Goal: Use online tool/utility: Utilize a website feature to perform a specific function

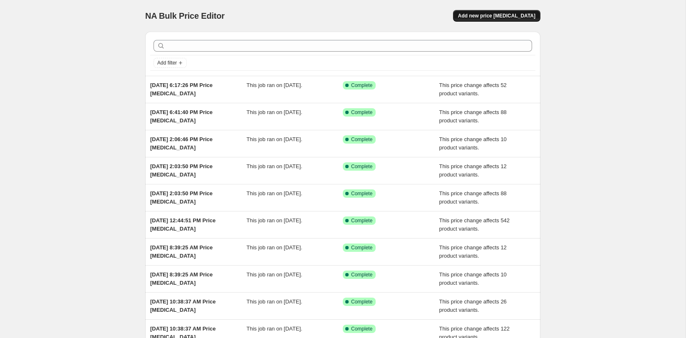
click at [506, 15] on span "Add new price [MEDICAL_DATA]" at bounding box center [496, 15] width 77 height 7
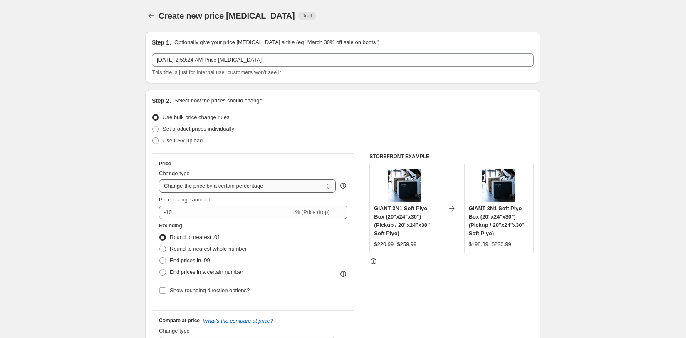
click at [232, 184] on select "Change the price to a certain amount Change the price by a certain amount Chang…" at bounding box center [247, 185] width 177 height 13
select select "ecap"
click at [159, 179] on select "Change the price to a certain amount Change the price by a certain amount Chang…" at bounding box center [247, 185] width 177 height 13
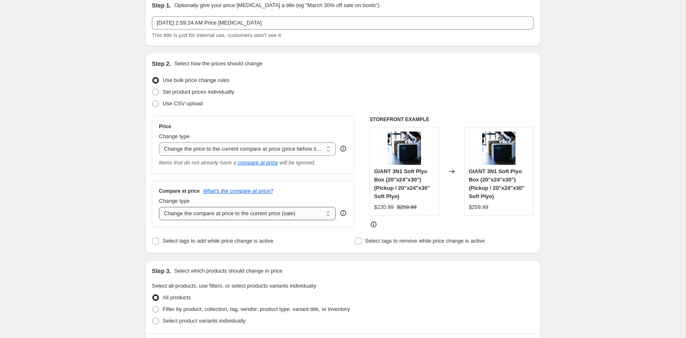
scroll to position [41, 0]
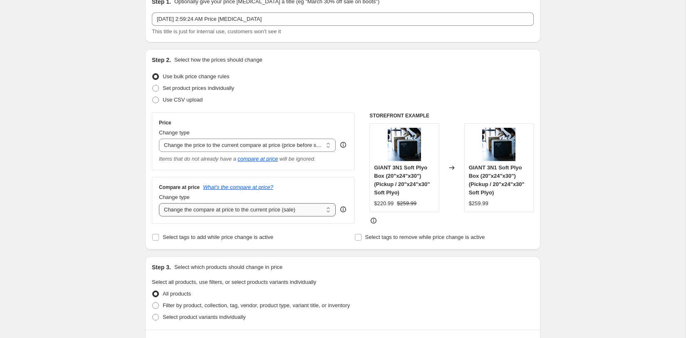
click at [256, 214] on select "Change the compare at price to the current price (sale) Change the compare at p…" at bounding box center [247, 209] width 177 height 13
select select "no_change"
click at [159, 203] on select "Change the compare at price to the current price (sale) Change the compare at p…" at bounding box center [247, 209] width 177 height 13
click at [448, 287] on fieldset "Select all products, use filters, or select products variants individually All …" at bounding box center [343, 300] width 382 height 45
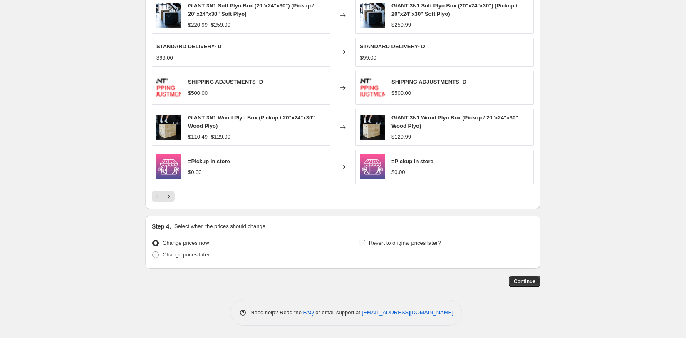
scroll to position [409, 0]
click at [516, 277] on button "Continue" at bounding box center [525, 282] width 32 height 12
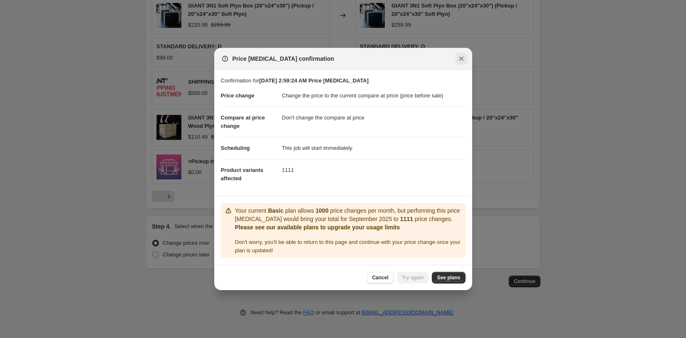
click at [460, 60] on icon "Close" at bounding box center [461, 59] width 5 height 5
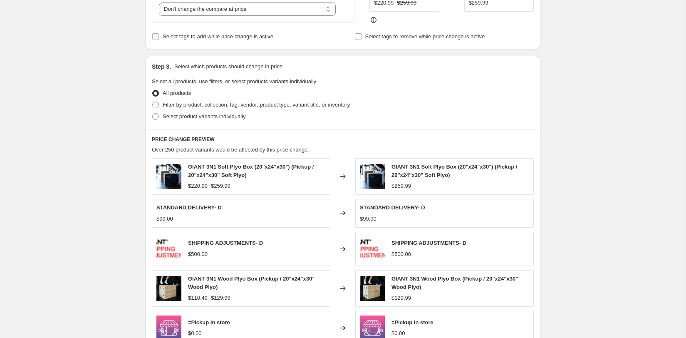
scroll to position [65, 0]
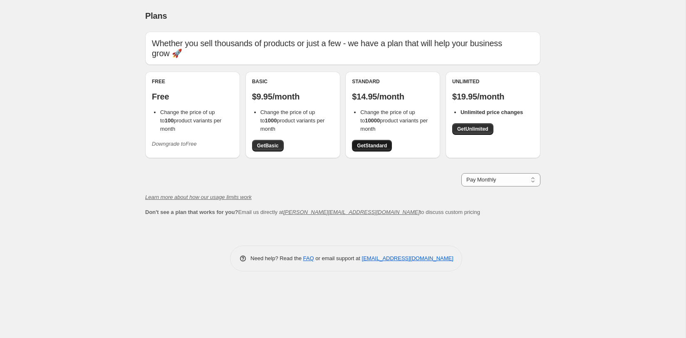
click at [382, 142] on span "Get Standard" at bounding box center [372, 145] width 30 height 7
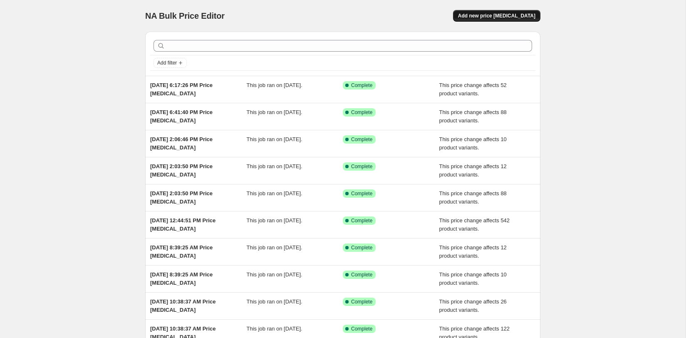
click at [514, 17] on span "Add new price [MEDICAL_DATA]" at bounding box center [496, 15] width 77 height 7
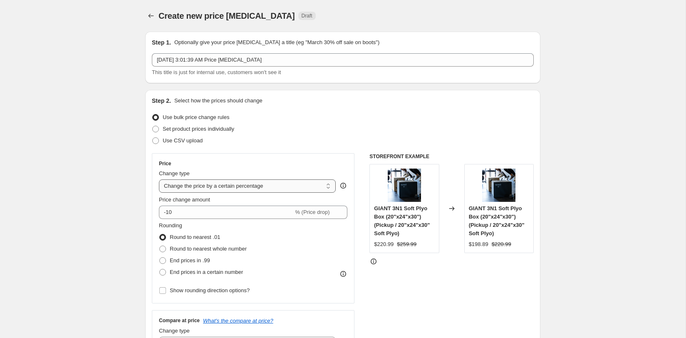
click at [224, 191] on select "Change the price to a certain amount Change the price by a certain amount Chang…" at bounding box center [247, 185] width 177 height 13
select select "ecap"
click at [159, 179] on select "Change the price to a certain amount Change the price by a certain amount Chang…" at bounding box center [247, 185] width 177 height 13
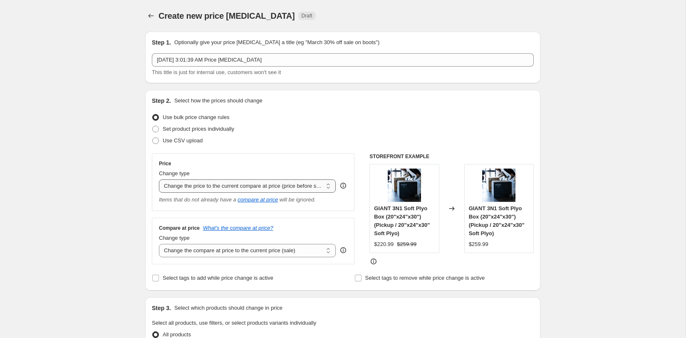
click at [251, 188] on select "Change the price to a certain amount Change the price by a certain amount Chang…" at bounding box center [247, 185] width 177 height 13
click at [283, 249] on select "Change the compare at price to the current price (sale) Change the compare at p…" at bounding box center [247, 250] width 177 height 13
select select "no_change"
click at [159, 244] on select "Change the compare at price to the current price (sale) Change the compare at p…" at bounding box center [247, 250] width 177 height 13
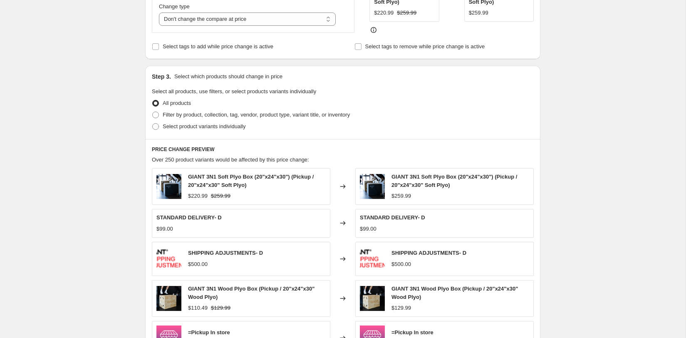
scroll to position [409, 0]
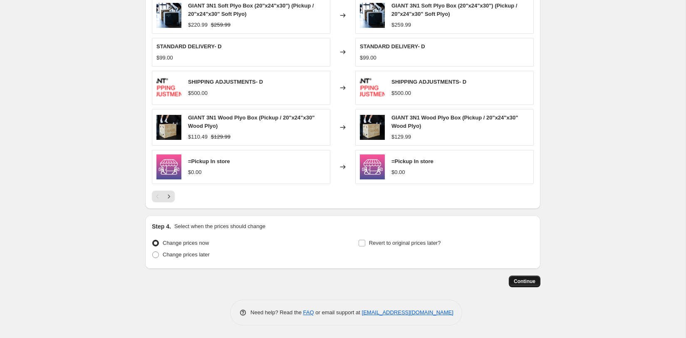
click at [525, 282] on span "Continue" at bounding box center [525, 281] width 22 height 7
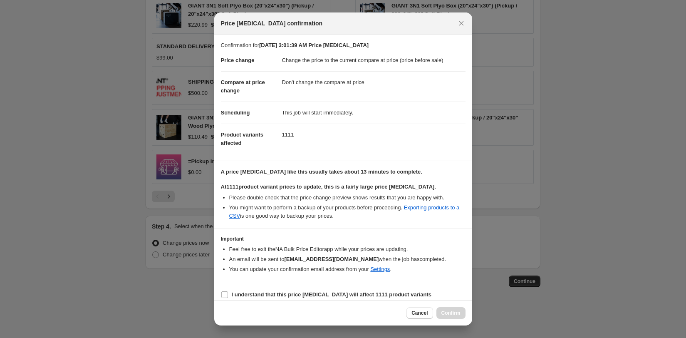
scroll to position [6, 0]
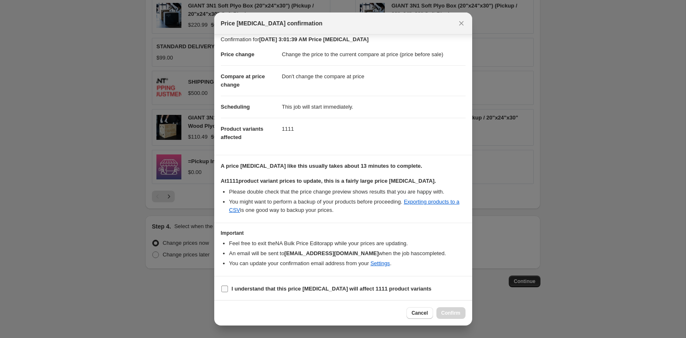
click at [228, 288] on span ":r24:" at bounding box center [224, 288] width 7 height 7
click at [228, 288] on input "I understand that this price change job will affect 1111 product variants" at bounding box center [224, 288] width 7 height 7
checkbox input "true"
click at [418, 311] on span "Cancel" at bounding box center [420, 313] width 16 height 7
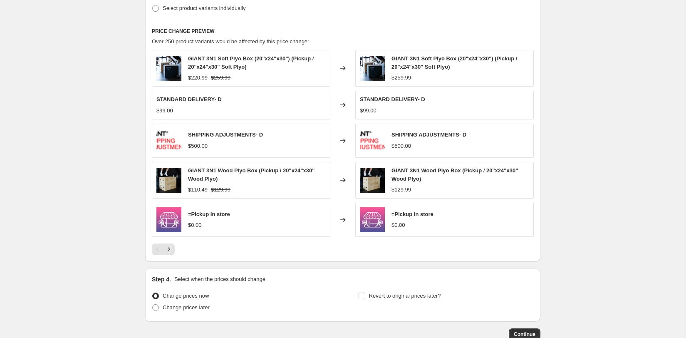
scroll to position [328, 0]
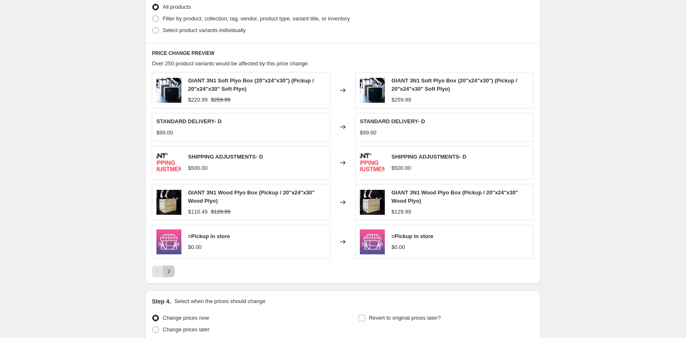
click at [170, 276] on icon "Next" at bounding box center [169, 271] width 8 height 8
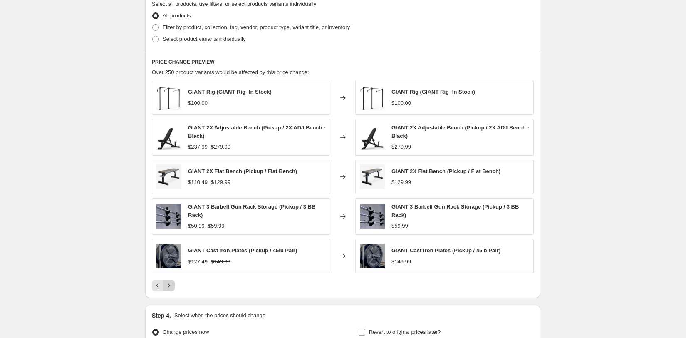
click at [170, 282] on icon "Next" at bounding box center [169, 285] width 8 height 8
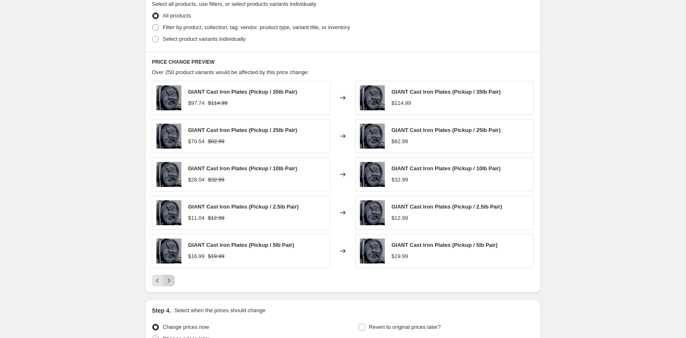
click at [170, 278] on icon "Next" at bounding box center [169, 280] width 8 height 8
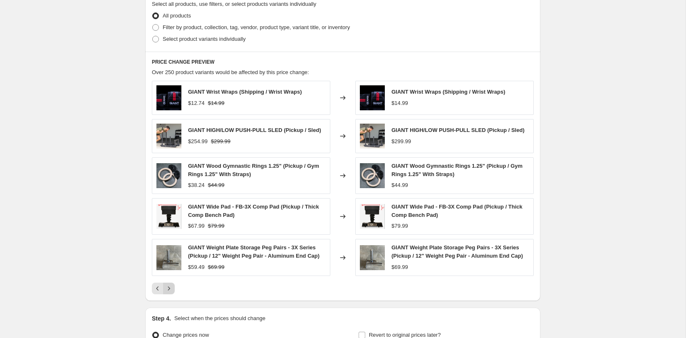
click at [171, 285] on icon "Next" at bounding box center [169, 288] width 8 height 8
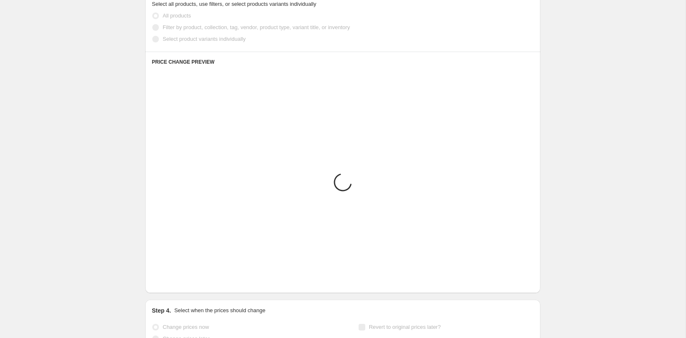
scroll to position [328, 0]
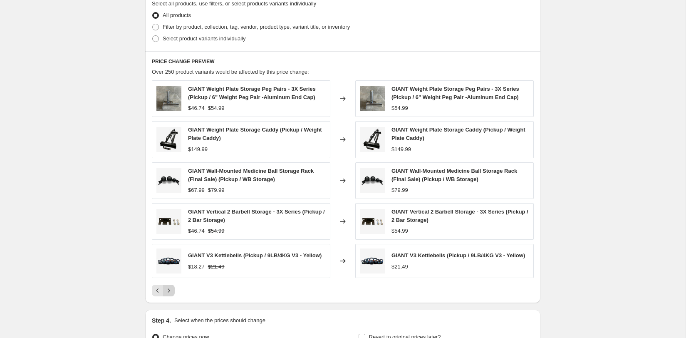
click at [169, 289] on icon "Next" at bounding box center [169, 290] width 8 height 8
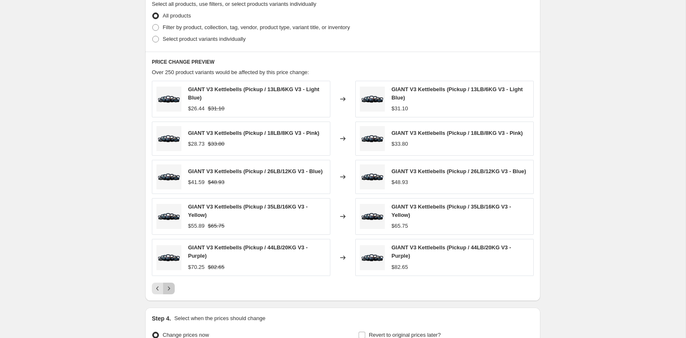
click at [171, 291] on icon "Next" at bounding box center [169, 288] width 8 height 8
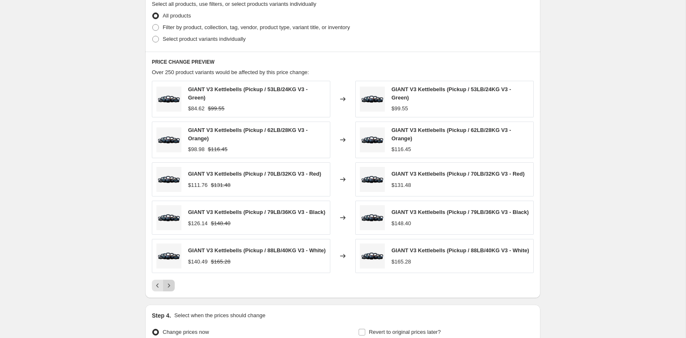
click at [171, 290] on icon "Next" at bounding box center [169, 285] width 8 height 8
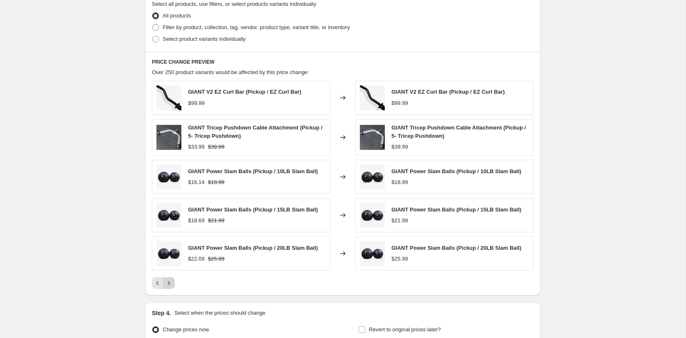
click at [171, 285] on button "Next" at bounding box center [169, 283] width 12 height 12
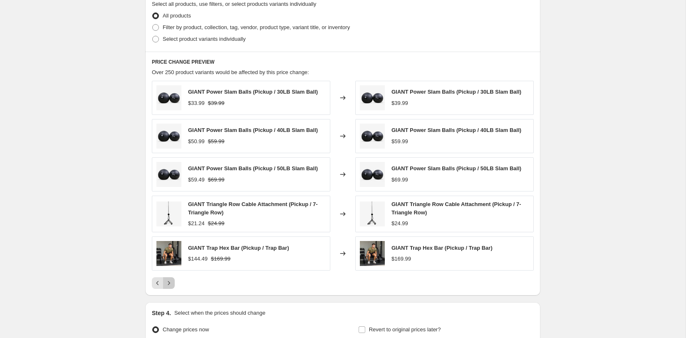
click at [171, 282] on icon "Next" at bounding box center [169, 283] width 8 height 8
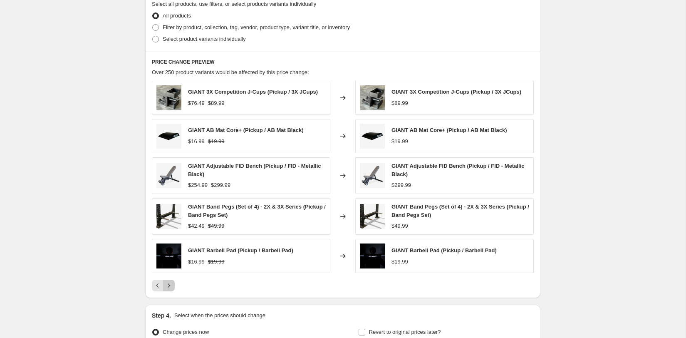
click at [171, 281] on icon "Next" at bounding box center [169, 285] width 8 height 8
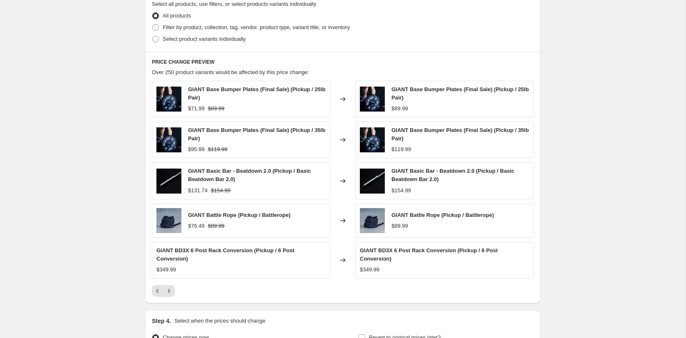
scroll to position [410, 0]
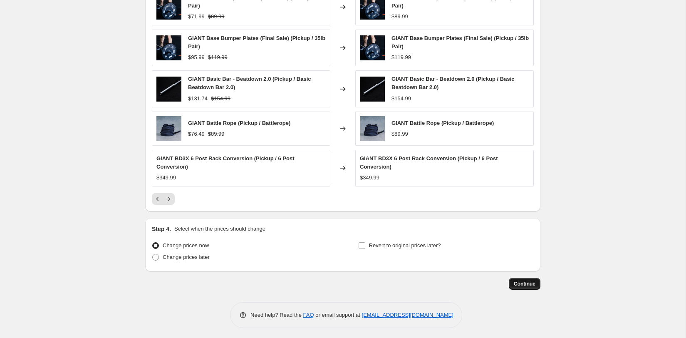
click at [523, 282] on span "Continue" at bounding box center [525, 284] width 22 height 7
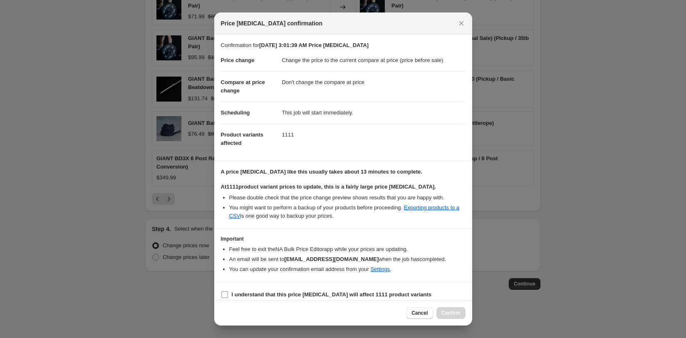
click at [227, 293] on input "I understand that this price change job will affect 1111 product variants" at bounding box center [224, 294] width 7 height 7
checkbox input "true"
click at [445, 310] on span "Confirm" at bounding box center [451, 313] width 19 height 7
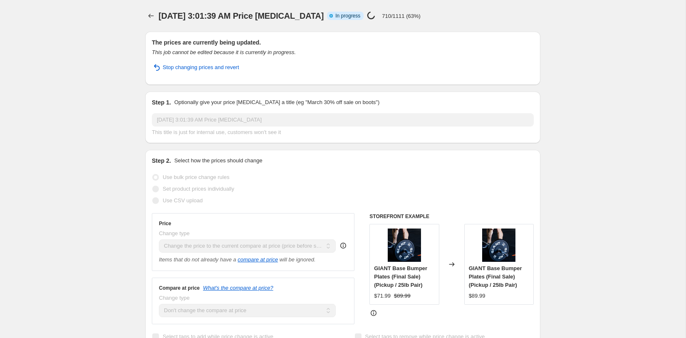
select select "ecap"
select select "no_change"
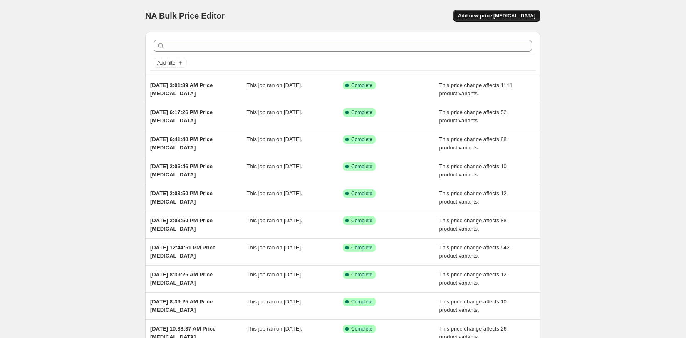
click at [510, 17] on span "Add new price [MEDICAL_DATA]" at bounding box center [496, 15] width 77 height 7
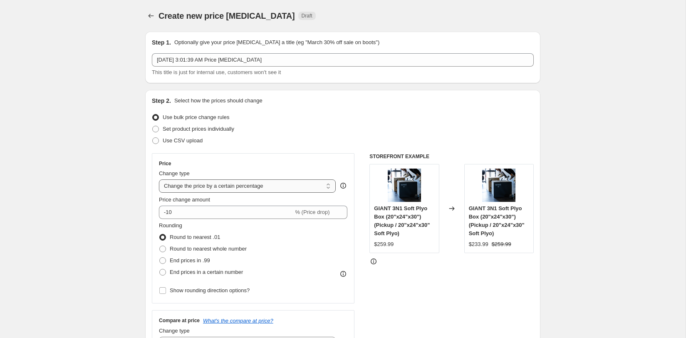
click at [240, 188] on select "Change the price to a certain amount Change the price by a certain amount Chang…" at bounding box center [247, 185] width 177 height 13
select select "pcap"
click at [159, 179] on select "Change the price to a certain amount Change the price by a certain amount Chang…" at bounding box center [247, 185] width 177 height 13
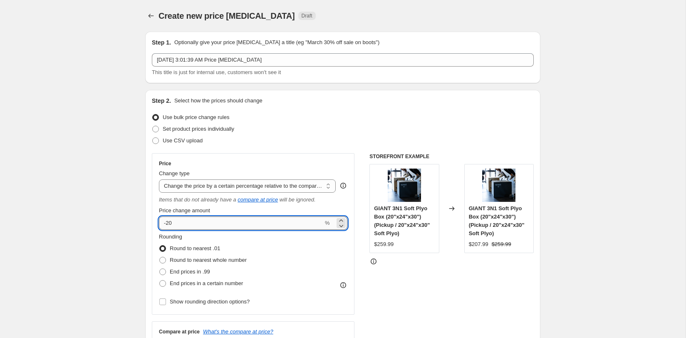
click at [208, 227] on input "-20" at bounding box center [241, 222] width 164 height 13
type input "-2"
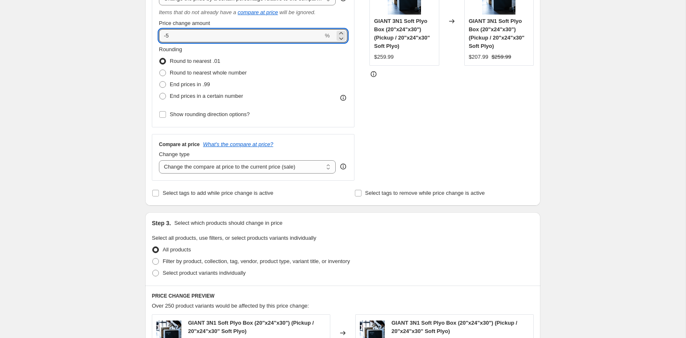
scroll to position [192, 0]
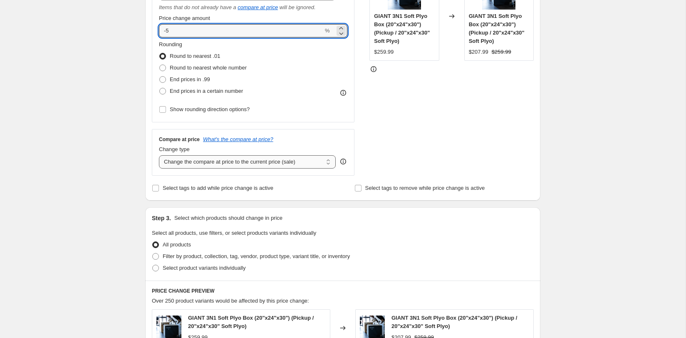
type input "-5"
click at [268, 164] on select "Change the compare at price to the current price (sale) Change the compare at p…" at bounding box center [247, 161] width 177 height 13
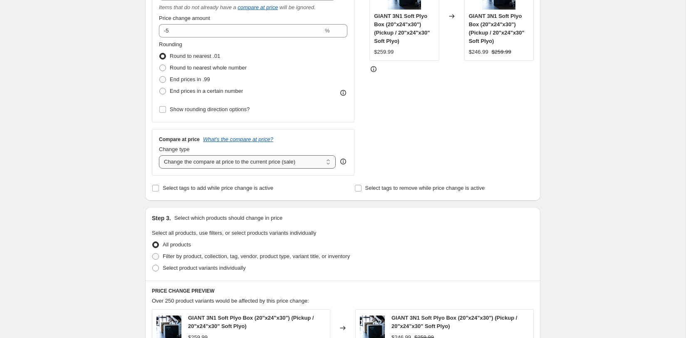
select select "no_change"
click at [159, 155] on select "Change the compare at price to the current price (sale) Change the compare at p…" at bounding box center [247, 161] width 177 height 13
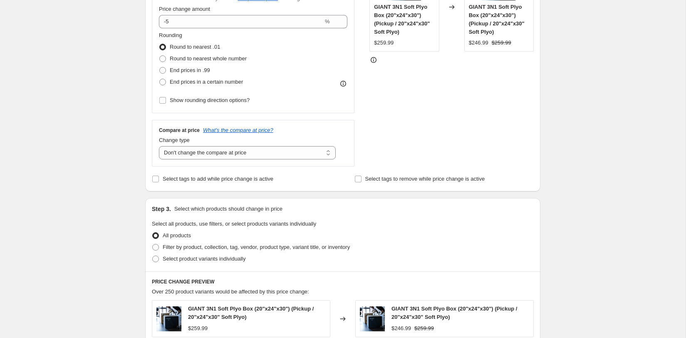
scroll to position [203, 0]
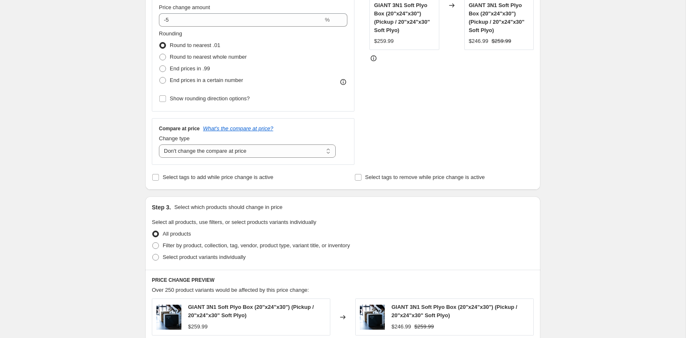
click at [383, 210] on div "Step 3. Select which products should change in price" at bounding box center [343, 207] width 382 height 8
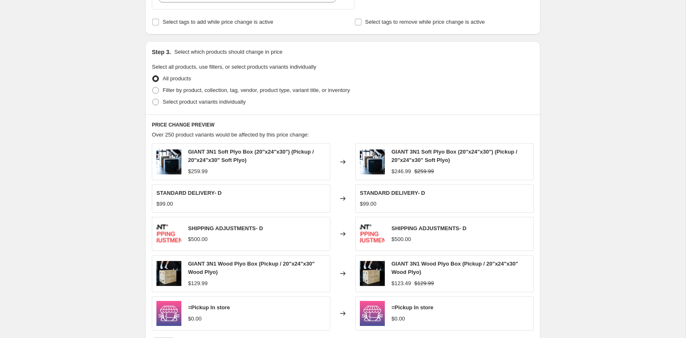
scroll to position [360, 0]
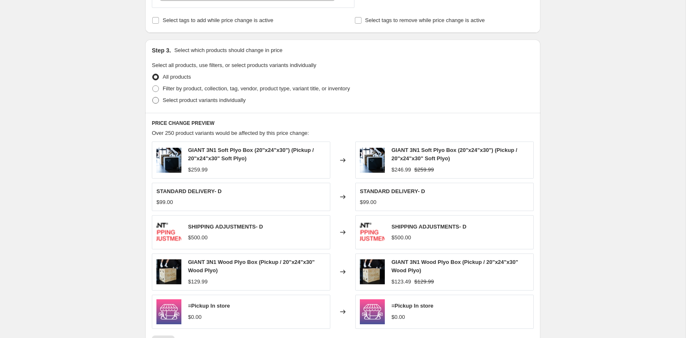
click at [192, 102] on span "Select product variants individually" at bounding box center [204, 100] width 83 height 6
click at [153, 97] on input "Select product variants individually" at bounding box center [152, 97] width 0 height 0
radio input "true"
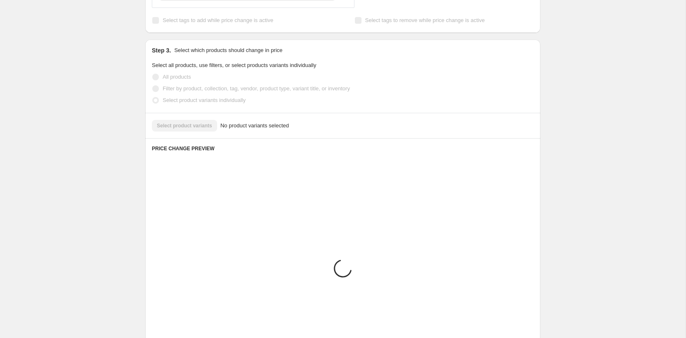
scroll to position [320, 0]
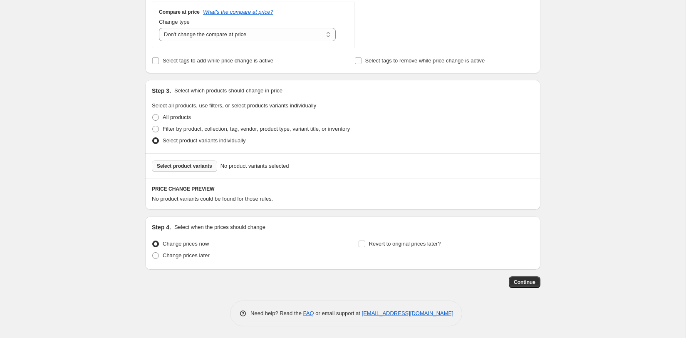
click at [199, 164] on span "Select product variants" at bounding box center [184, 166] width 55 height 7
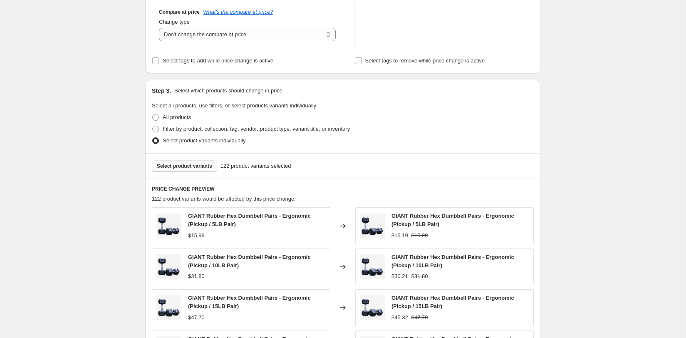
click at [183, 161] on button "Select product variants" at bounding box center [184, 166] width 65 height 12
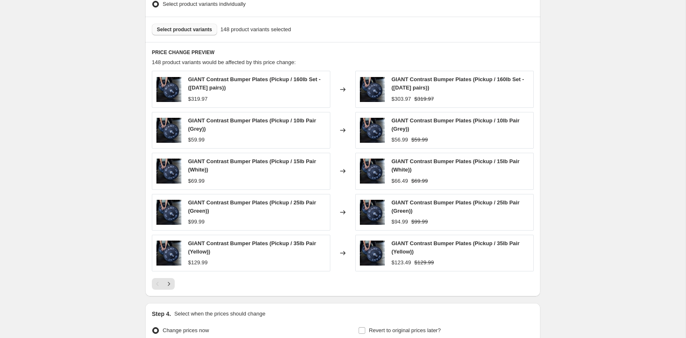
scroll to position [541, 0]
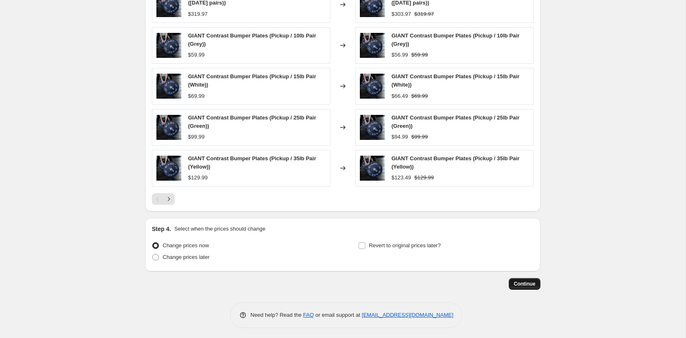
click at [514, 282] on span "Continue" at bounding box center [525, 284] width 22 height 7
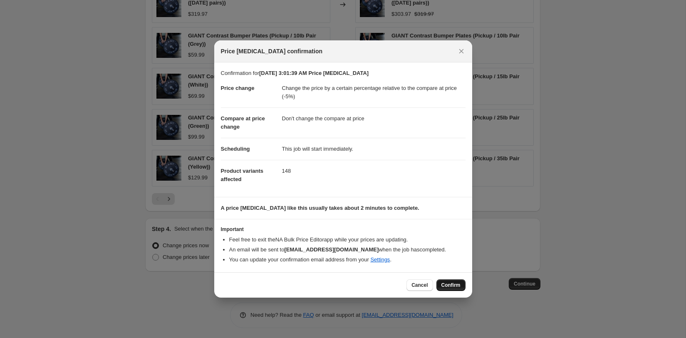
click at [453, 282] on span "Confirm" at bounding box center [451, 285] width 19 height 7
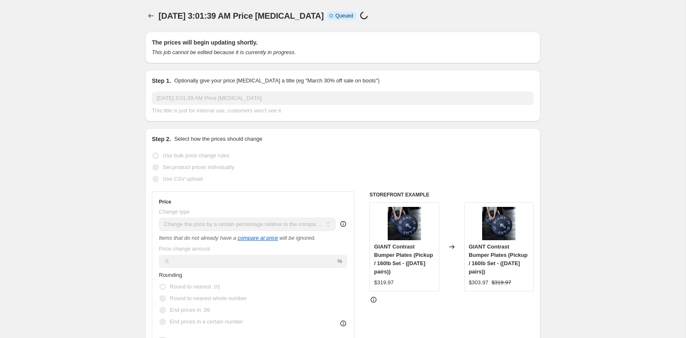
scroll to position [541, 0]
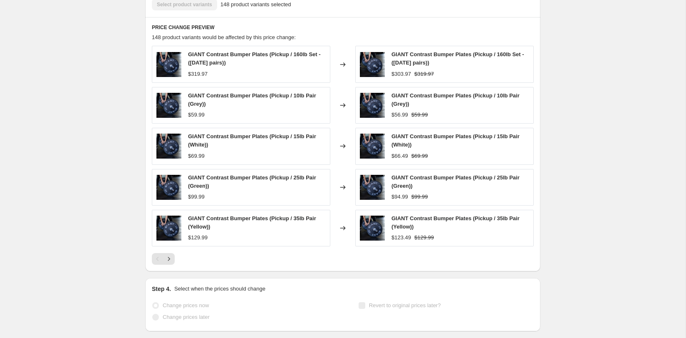
select select "pcap"
select select "no_change"
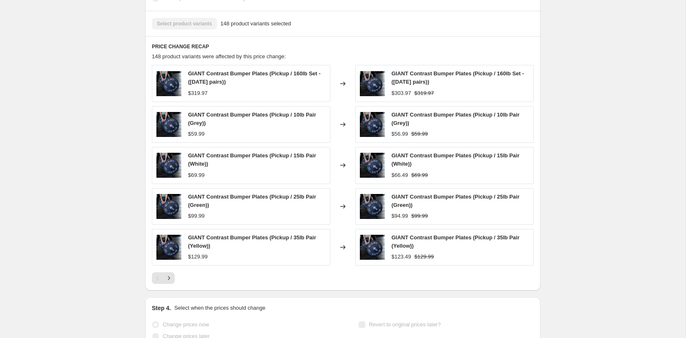
scroll to position [0, 0]
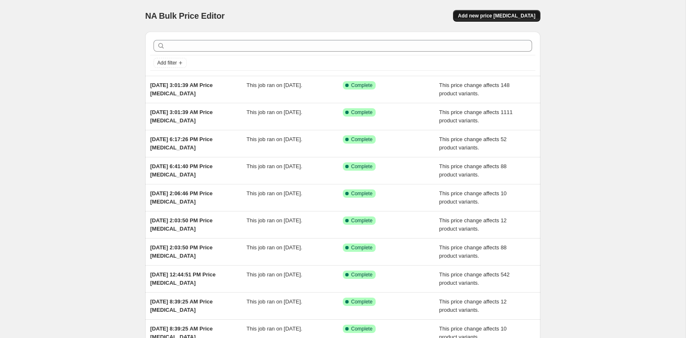
click at [501, 18] on span "Add new price [MEDICAL_DATA]" at bounding box center [496, 15] width 77 height 7
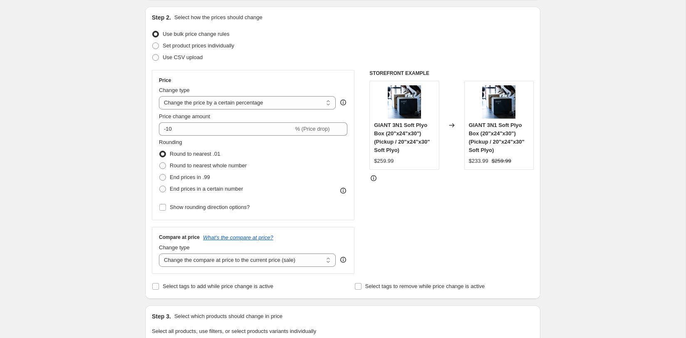
scroll to position [85, 0]
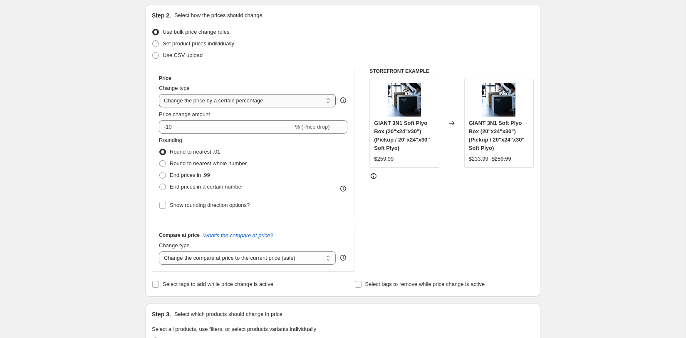
click at [262, 104] on select "Change the price to a certain amount Change the price by a certain amount Chang…" at bounding box center [247, 100] width 177 height 13
select select "pcap"
click at [159, 94] on select "Change the price to a certain amount Change the price by a certain amount Chang…" at bounding box center [247, 100] width 177 height 13
type input "-20"
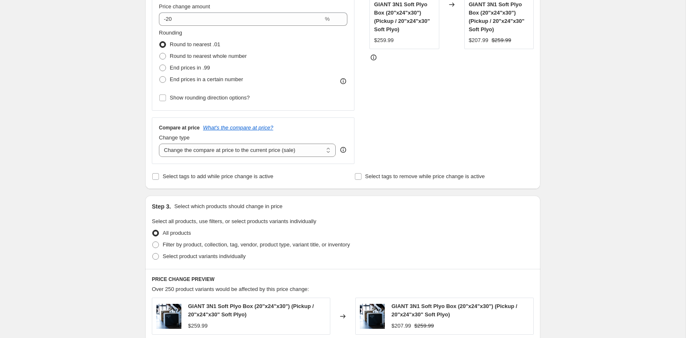
scroll to position [206, 0]
click at [261, 156] on div "Compare at price What's the compare at price? Change type Change the compare at…" at bounding box center [253, 139] width 203 height 47
click at [261, 146] on select "Change the compare at price to the current price (sale) Change the compare at p…" at bounding box center [247, 148] width 177 height 13
select select "no_change"
click at [159, 142] on select "Change the compare at price to the current price (sale) Change the compare at p…" at bounding box center [247, 148] width 177 height 13
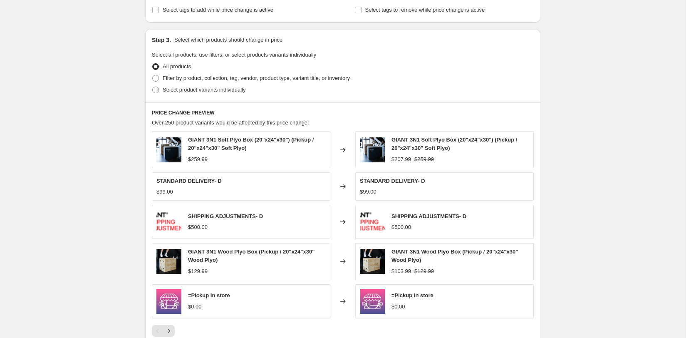
scroll to position [390, 0]
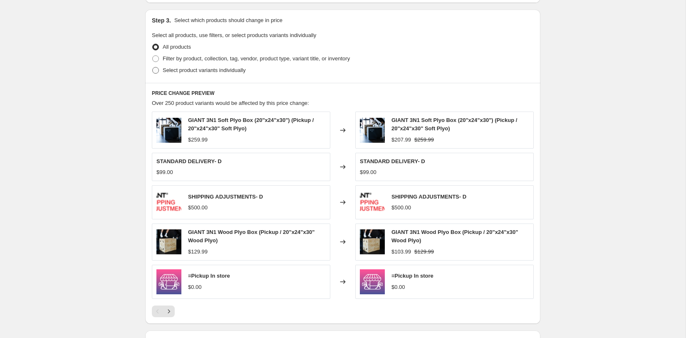
click at [194, 71] on span "Select product variants individually" at bounding box center [204, 70] width 83 height 6
click at [153, 67] on input "Select product variants individually" at bounding box center [152, 67] width 0 height 0
radio input "true"
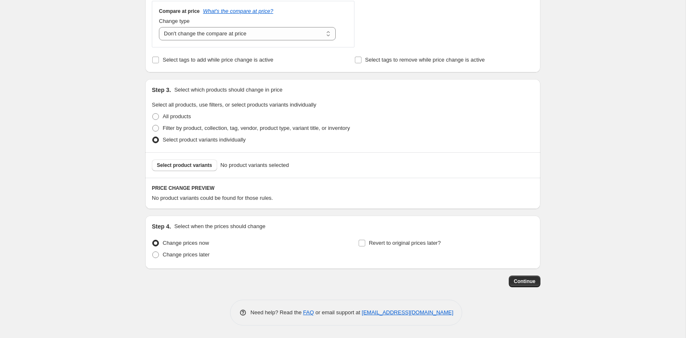
scroll to position [320, 0]
click at [209, 165] on span "Select product variants" at bounding box center [184, 166] width 55 height 7
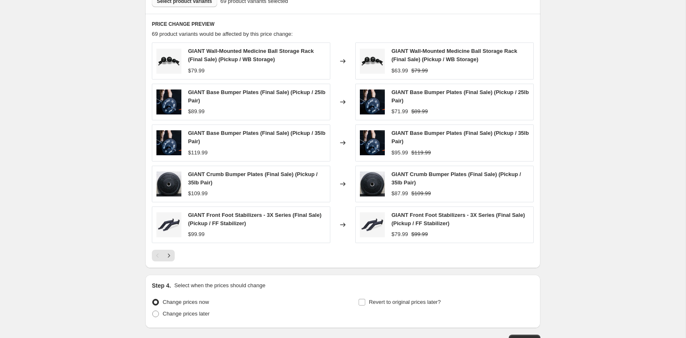
scroll to position [541, 0]
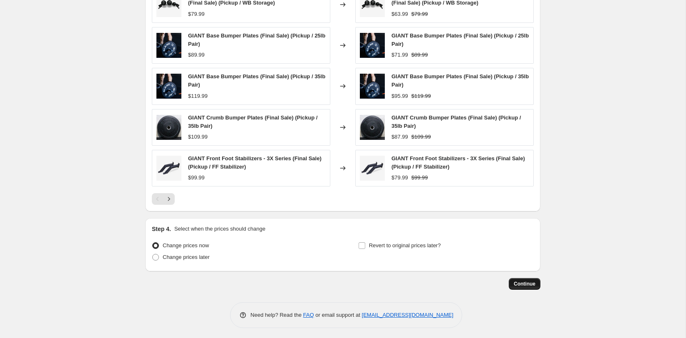
click at [523, 281] on span "Continue" at bounding box center [525, 284] width 22 height 7
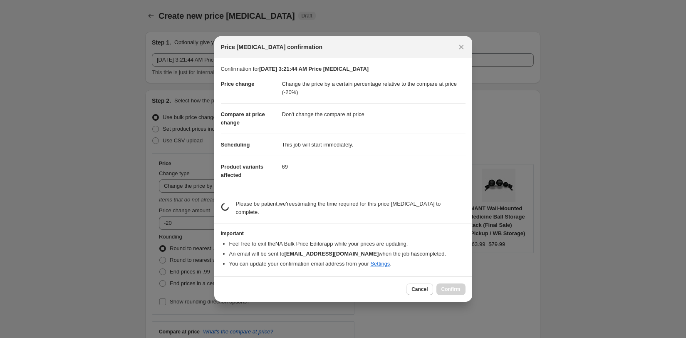
scroll to position [0, 0]
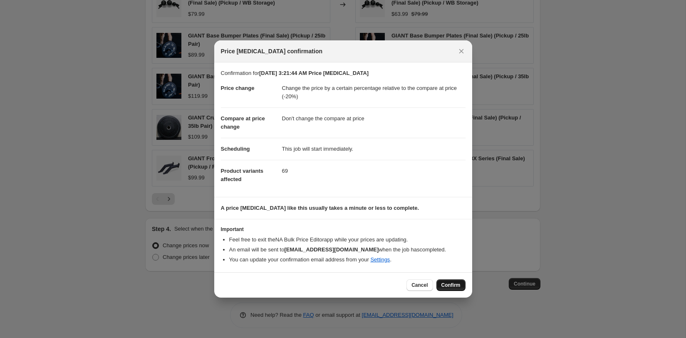
click at [443, 279] on button "Confirm" at bounding box center [451, 285] width 29 height 12
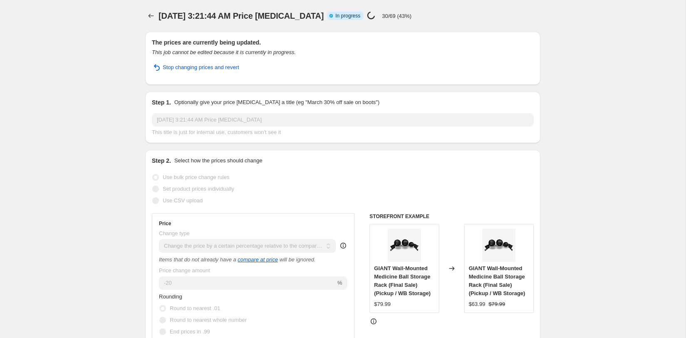
select select "pcap"
select select "no_change"
